Goal: Check status: Check status

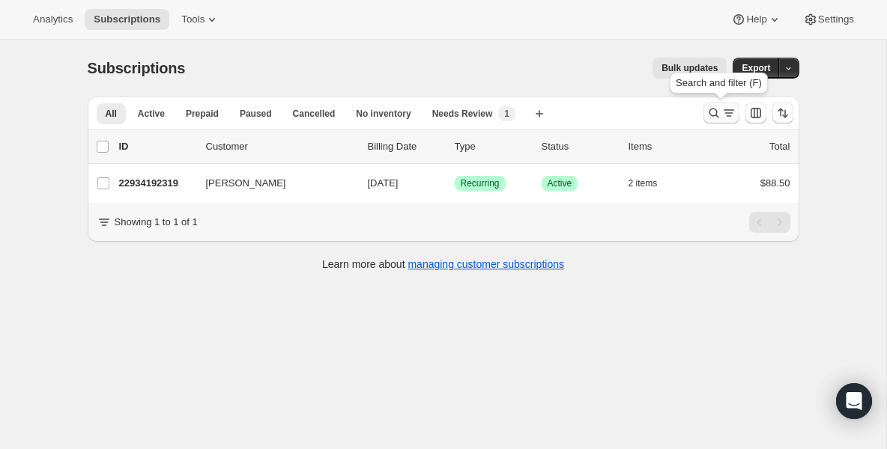
click at [716, 112] on icon "Search and filter results" at bounding box center [714, 114] width 10 height 10
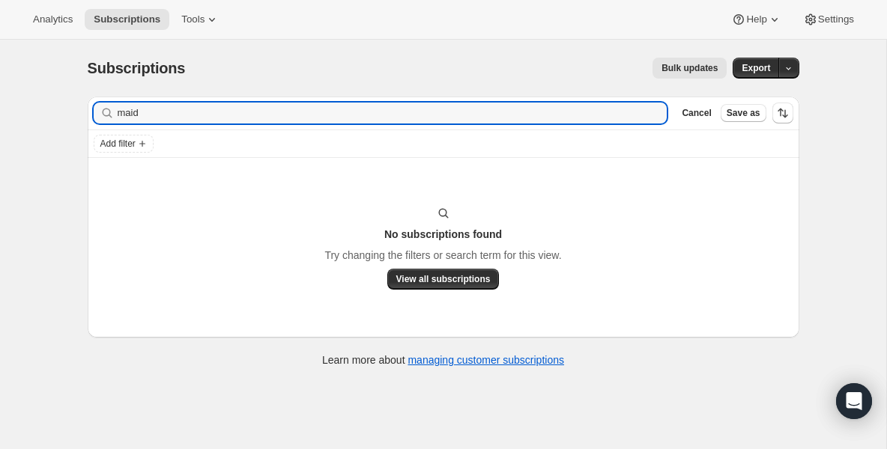
drag, startPoint x: 181, startPoint y: 115, endPoint x: 29, endPoint y: 114, distance: 151.3
click at [30, 113] on div "Subscriptions. This page is ready Subscriptions Bulk updates More actions Bulk …" at bounding box center [443, 264] width 886 height 449
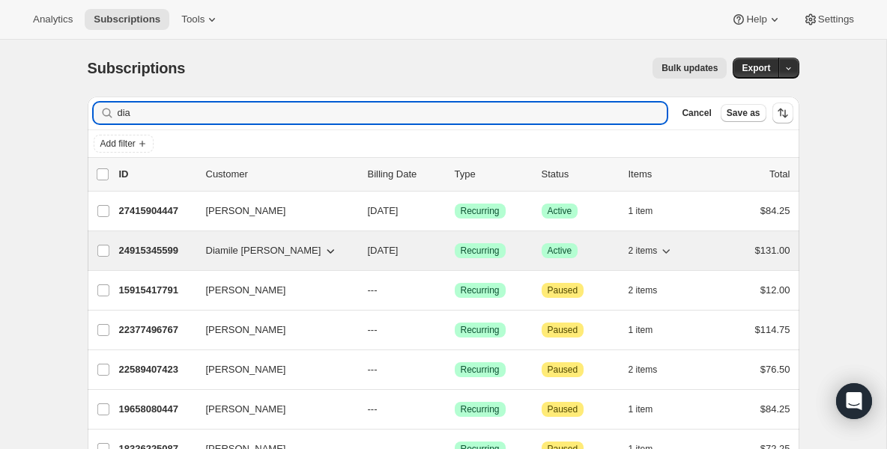
type input "dia"
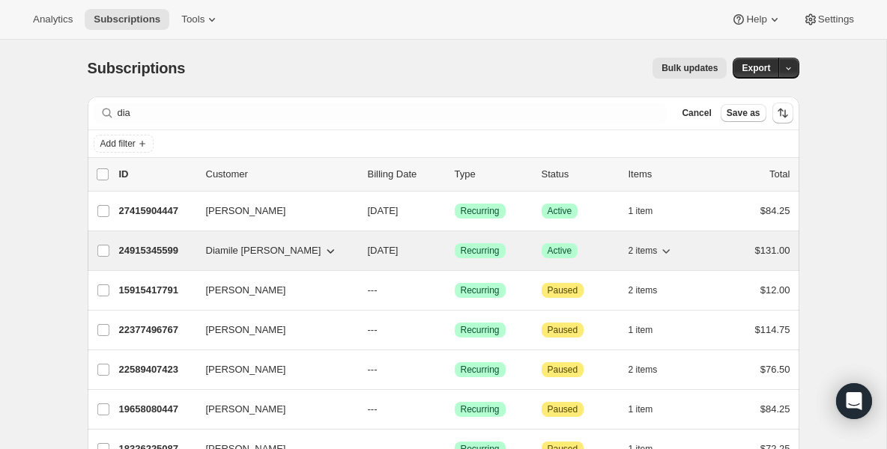
click at [144, 243] on div "24915345599 Diamile [PERSON_NAME] [DATE] Success Recurring Success Active 2 ite…" at bounding box center [454, 250] width 671 height 21
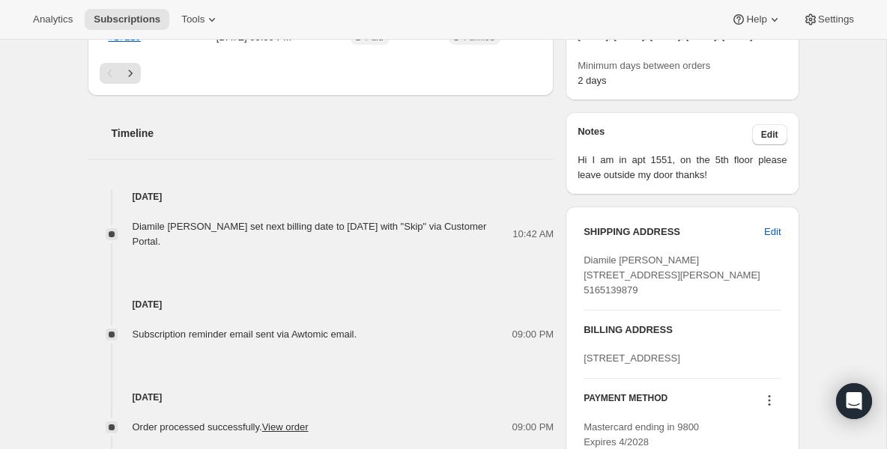
scroll to position [569, 0]
